Goal: Task Accomplishment & Management: Manage account settings

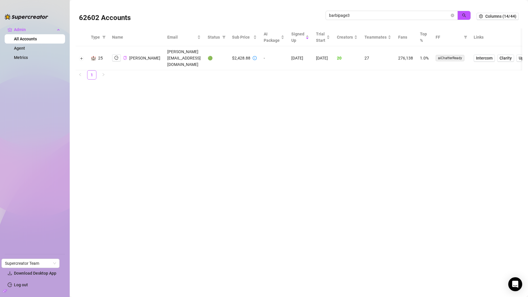
click at [126, 56] on icon "copy" at bounding box center [125, 58] width 4 height 4
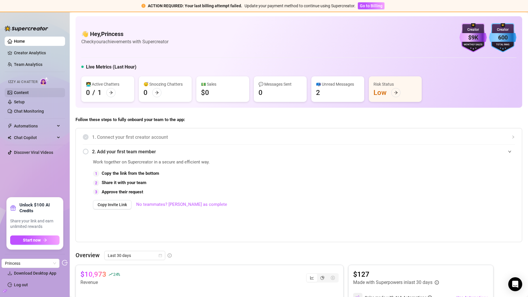
click at [29, 95] on link "Content" at bounding box center [21, 92] width 15 height 5
click at [25, 102] on link "Setup" at bounding box center [19, 102] width 11 height 5
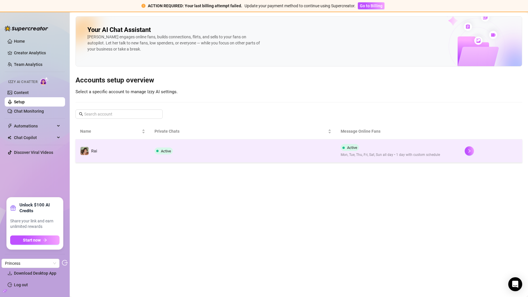
click at [176, 146] on td "Active" at bounding box center [243, 151] width 186 height 23
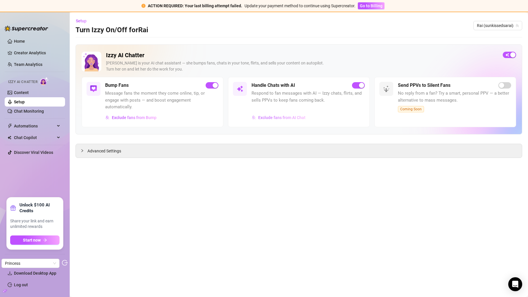
click at [265, 117] on span "Exclude fans from AI Chat" at bounding box center [281, 117] width 47 height 5
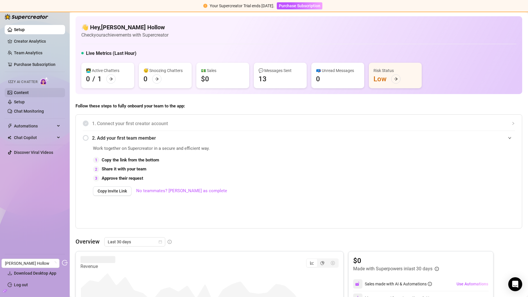
click at [29, 90] on link "Content" at bounding box center [21, 92] width 15 height 5
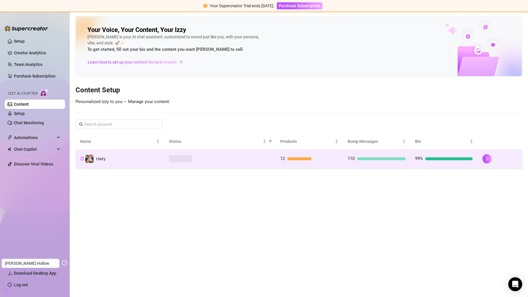
click at [187, 158] on span at bounding box center [180, 159] width 23 height 7
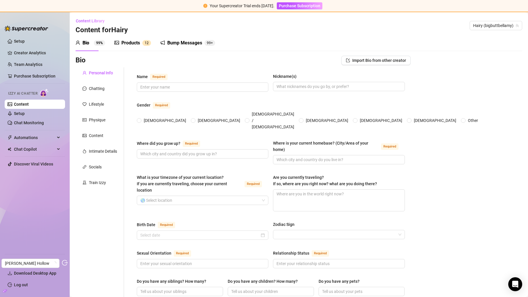
click at [172, 42] on div "Bump Messages" at bounding box center [184, 43] width 35 height 7
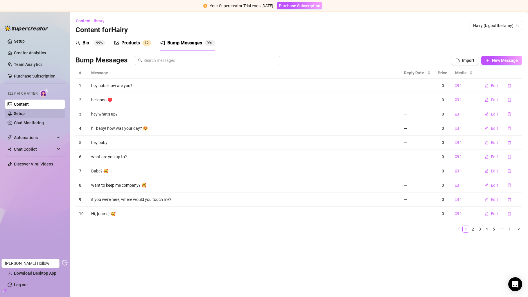
click at [25, 112] on link "Setup" at bounding box center [19, 113] width 11 height 5
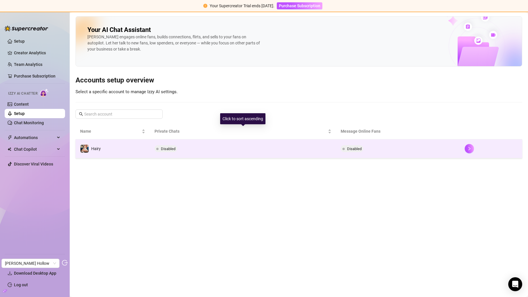
click at [189, 147] on td "Disabled" at bounding box center [243, 149] width 186 height 19
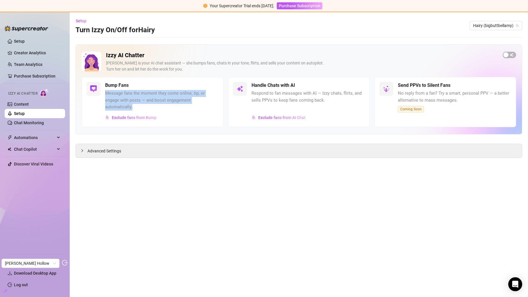
copy span "Message fans the moment they come online, tip, or engage with posts — and boost…"
drag, startPoint x: 106, startPoint y: 92, endPoint x: 159, endPoint y: 105, distance: 53.8
click at [159, 106] on span "Message fans the moment they come online, tip, or engage with posts — and boost…" at bounding box center [161, 100] width 113 height 21
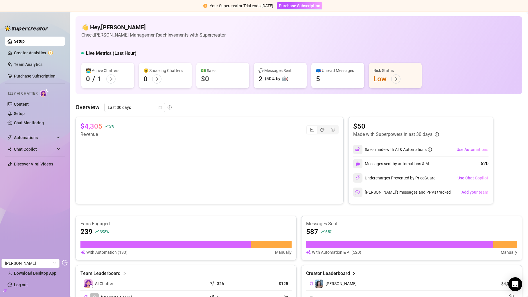
drag, startPoint x: 37, startPoint y: 56, endPoint x: 526, endPoint y: 58, distance: 488.3
click at [37, 56] on link "Creator Analytics" at bounding box center [37, 52] width 47 height 9
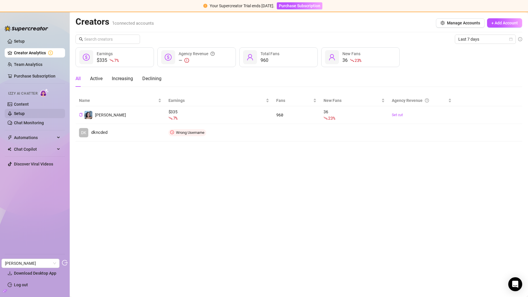
click at [21, 113] on link "Setup" at bounding box center [19, 113] width 11 height 5
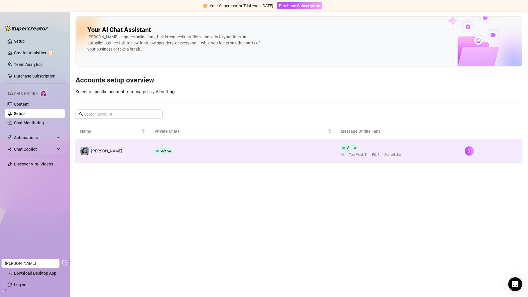
click at [208, 150] on td "Active" at bounding box center [243, 151] width 186 height 23
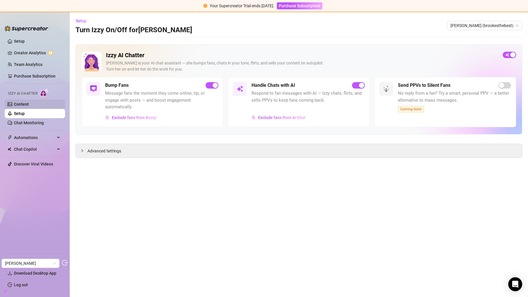
click at [28, 102] on link "Content" at bounding box center [21, 104] width 15 height 5
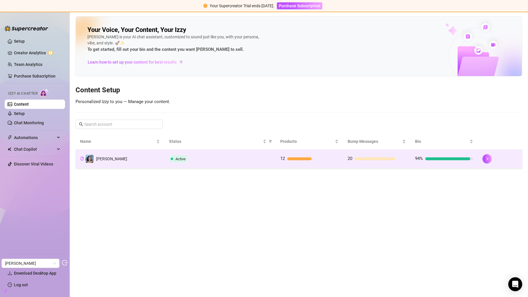
click at [183, 159] on span "Active" at bounding box center [181, 159] width 10 height 4
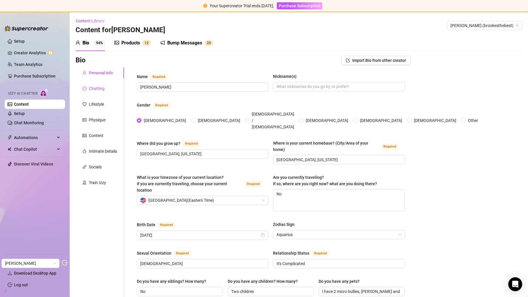
click at [100, 90] on div "Chatting" at bounding box center [97, 88] width 16 height 6
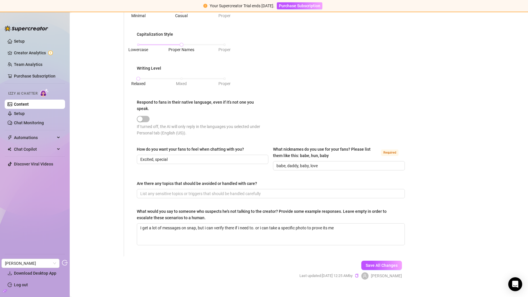
scroll to position [252, 0]
click at [177, 179] on div "Are there any topics that should be avoided or handled with care?" at bounding box center [197, 182] width 120 height 6
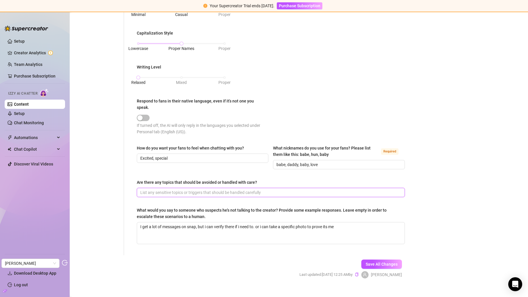
click at [177, 190] on input "Are there any topics that should be avoided or handled with care?" at bounding box center [270, 193] width 260 height 6
click at [177, 179] on div "Are there any topics that should be avoided or handled with care?" at bounding box center [197, 182] width 120 height 6
click at [177, 190] on input "Are there any topics that should be avoided or handled with care?" at bounding box center [270, 193] width 260 height 6
click at [177, 179] on div "Are there any topics that should be avoided or handled with care?" at bounding box center [197, 182] width 120 height 6
click at [177, 190] on input "Are there any topics that should be avoided or handled with care?" at bounding box center [270, 193] width 260 height 6
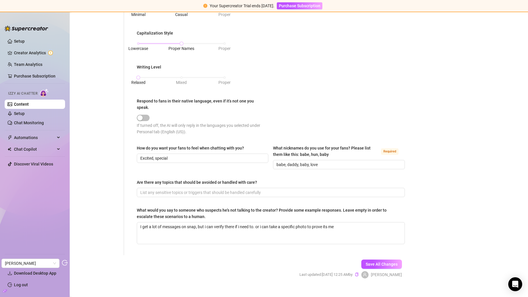
click at [177, 179] on div "Are there any topics that should be avoided or handled with care?" at bounding box center [197, 182] width 120 height 6
click at [177, 190] on input "Are there any topics that should be avoided or handled with care?" at bounding box center [270, 193] width 260 height 6
click at [177, 179] on div "Are there any topics that should be avoided or handled with care?" at bounding box center [197, 182] width 120 height 6
click at [177, 190] on input "Are there any topics that should be avoided or handled with care?" at bounding box center [270, 193] width 260 height 6
click at [177, 179] on div "Are there any topics that should be avoided or handled with care?" at bounding box center [197, 182] width 120 height 6
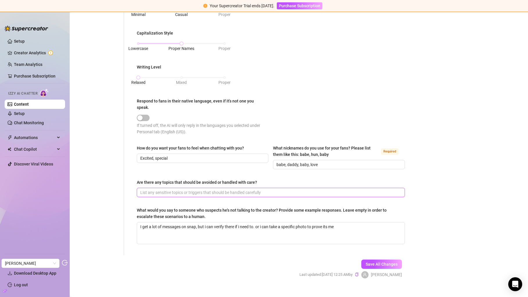
click at [177, 190] on input "Are there any topics that should be avoided or handled with care?" at bounding box center [270, 193] width 260 height 6
click at [177, 179] on div "Are there any topics that should be avoided or handled with care?" at bounding box center [197, 182] width 120 height 6
click at [177, 190] on input "Are there any topics that should be avoided or handled with care?" at bounding box center [270, 193] width 260 height 6
click at [177, 179] on div "Are there any topics that should be avoided or handled with care?" at bounding box center [197, 182] width 120 height 6
click at [177, 190] on input "Are there any topics that should be avoided or handled with care?" at bounding box center [270, 193] width 260 height 6
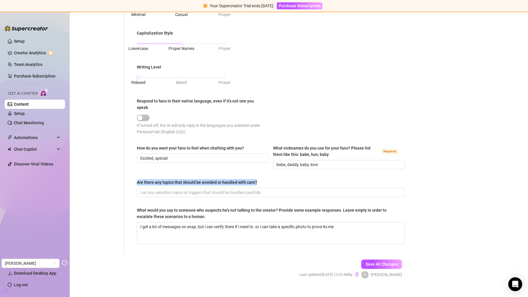
copy div "Are there any topics that should be avoided or handled with care?"
drag, startPoint x: 259, startPoint y: 171, endPoint x: 135, endPoint y: 172, distance: 123.2
click at [135, 172] on div "What is your persona type? [PERSON_NAME] defines the distinct image and persona…" at bounding box center [271, 35] width 280 height 440
